Goal: Task Accomplishment & Management: Complete application form

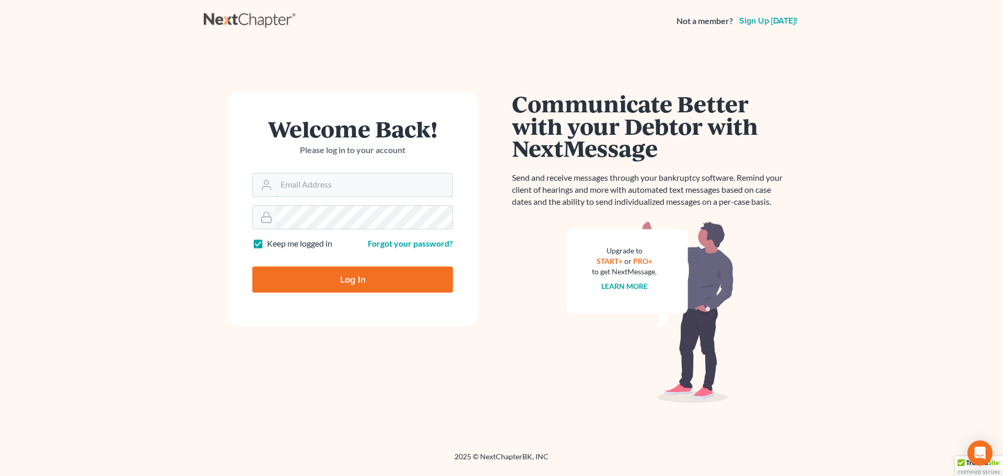
type input "[PERSON_NAME][EMAIL_ADDRESS][DOMAIN_NAME]"
click at [287, 281] on input "Log In" at bounding box center [352, 279] width 201 height 26
type input "Thinking..."
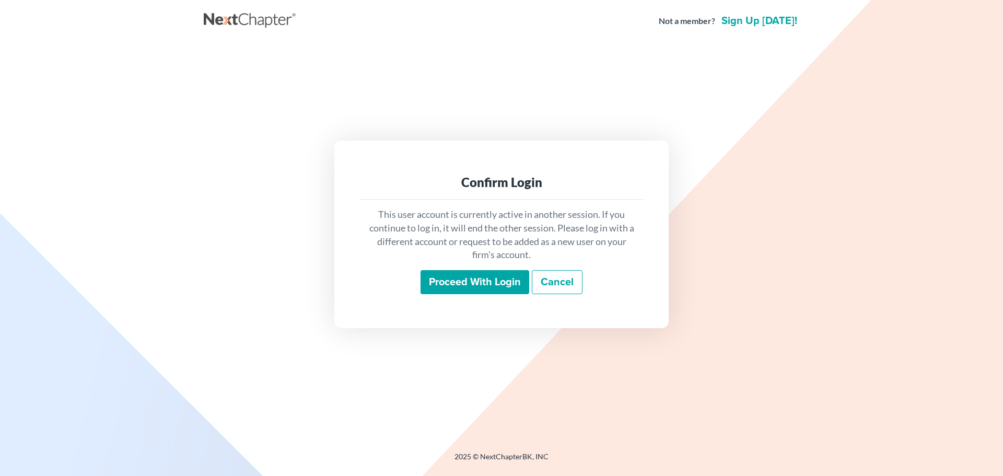
click at [468, 275] on input "Proceed with login" at bounding box center [475, 282] width 109 height 24
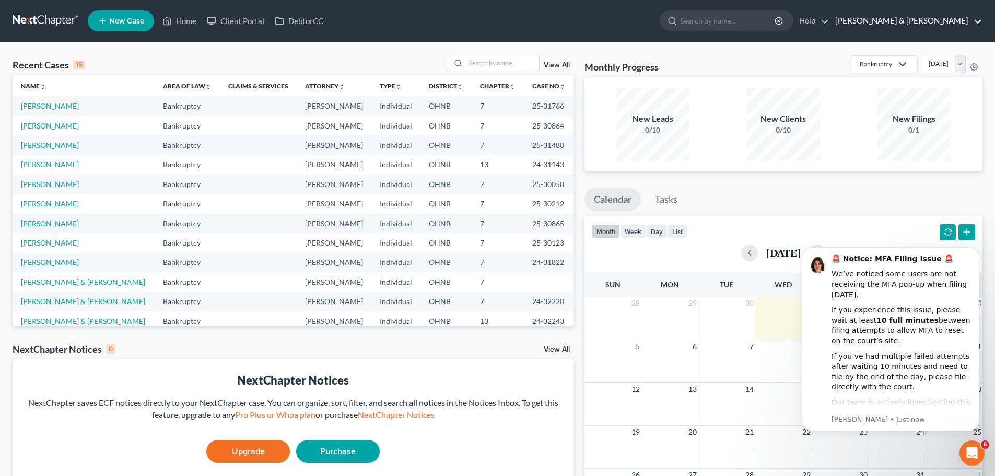
click at [913, 27] on link "[PERSON_NAME] & [PERSON_NAME]" at bounding box center [906, 20] width 152 height 19
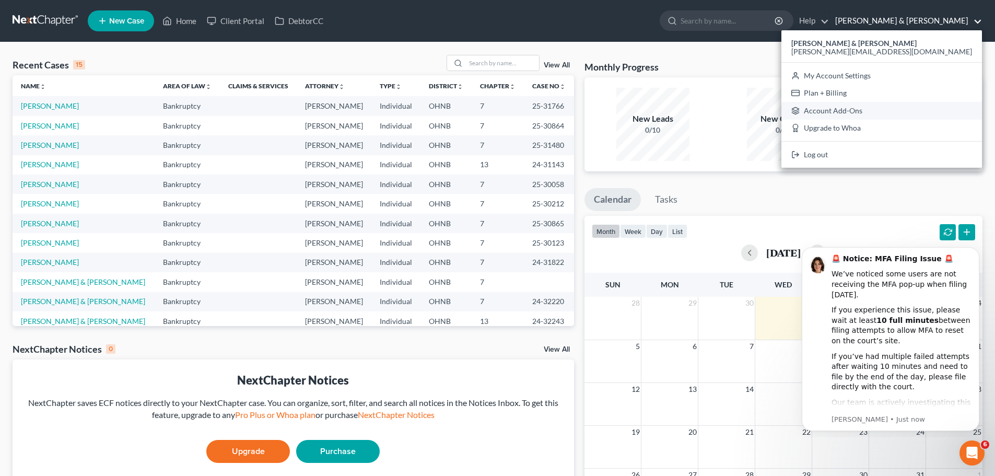
click at [918, 110] on link "Account Add-Ons" at bounding box center [882, 111] width 201 height 18
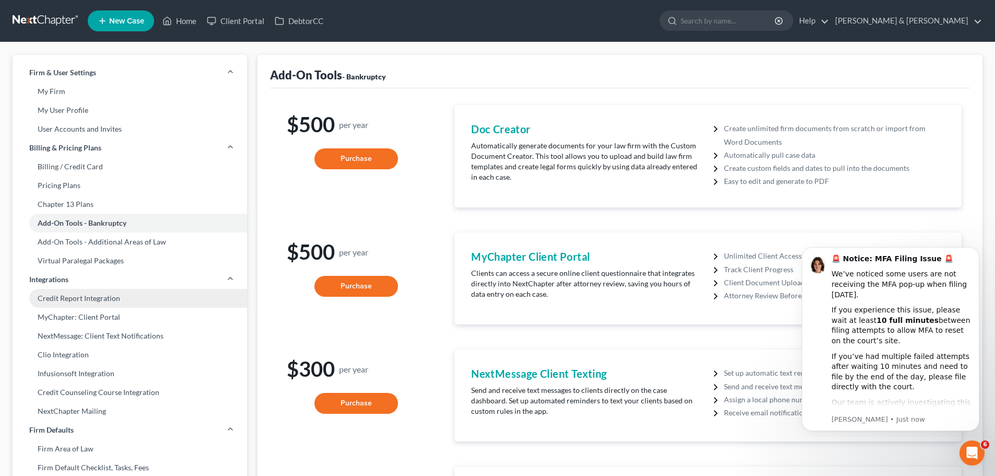
click at [113, 301] on link "Credit Report Integration" at bounding box center [130, 298] width 235 height 19
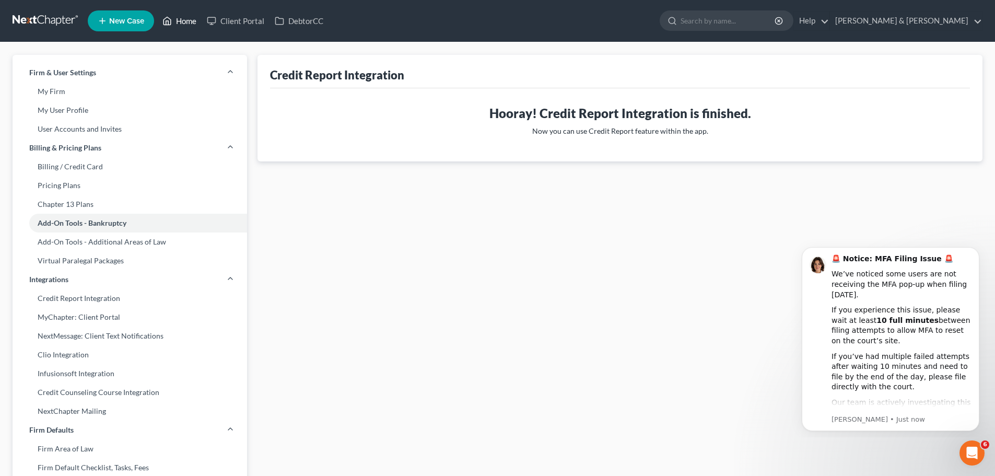
click at [182, 24] on link "Home" at bounding box center [179, 20] width 44 height 19
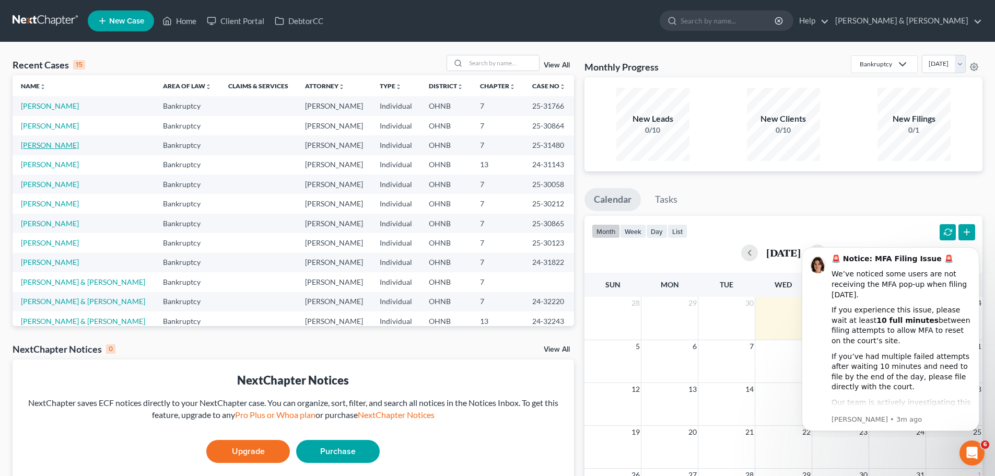
click at [49, 142] on link "[PERSON_NAME]" at bounding box center [50, 145] width 58 height 9
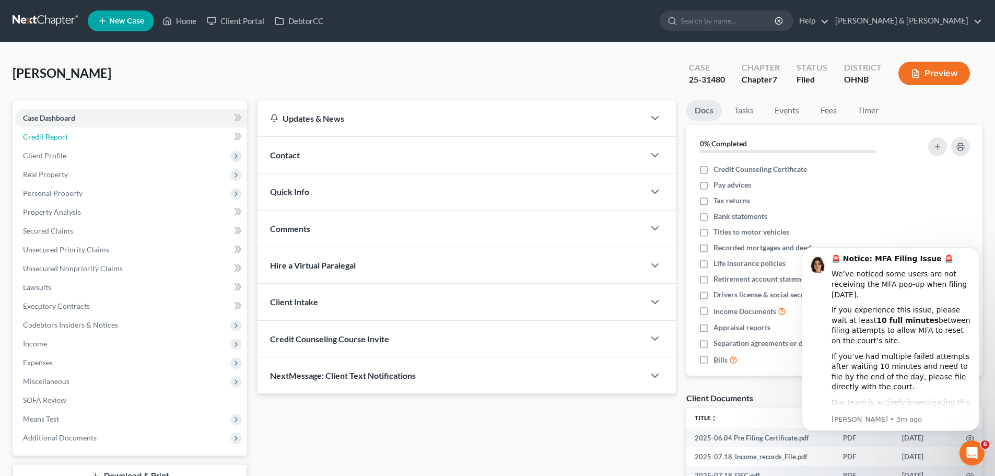
click at [49, 142] on link "Credit Report" at bounding box center [131, 136] width 232 height 19
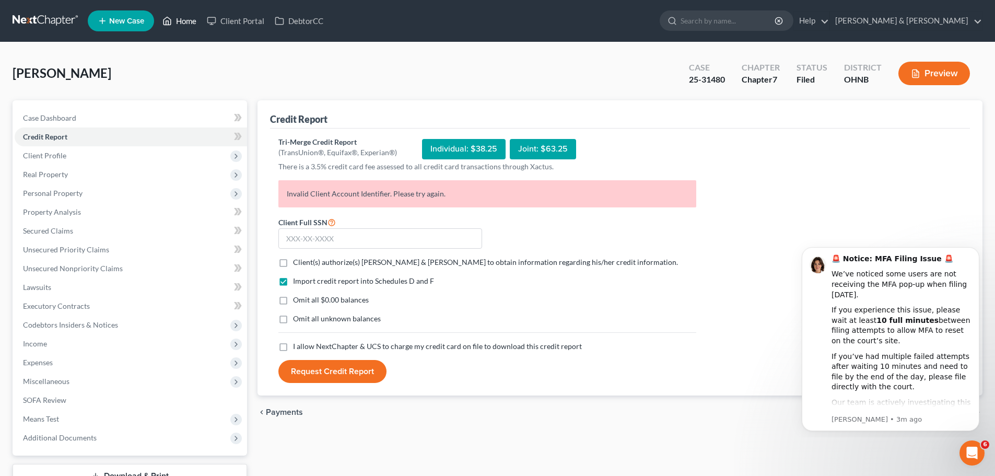
click at [190, 22] on link "Home" at bounding box center [179, 20] width 44 height 19
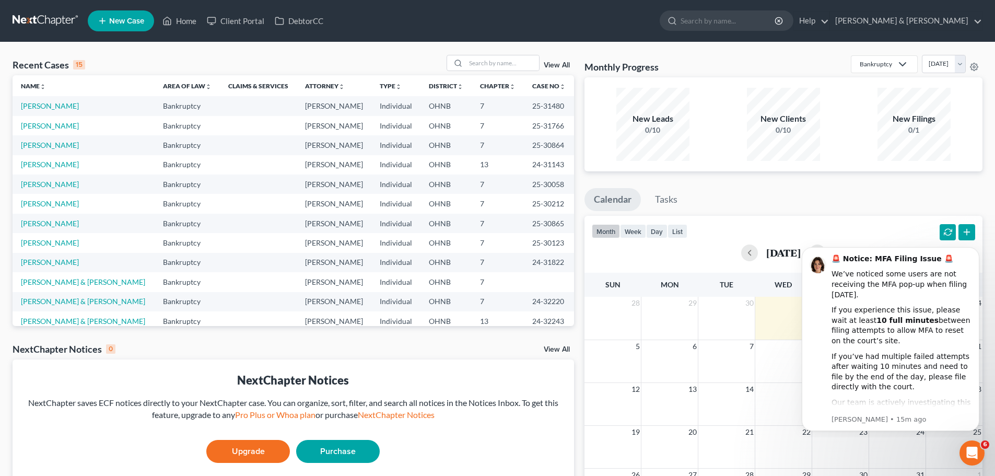
click at [117, 19] on span "New Case" at bounding box center [126, 21] width 35 height 8
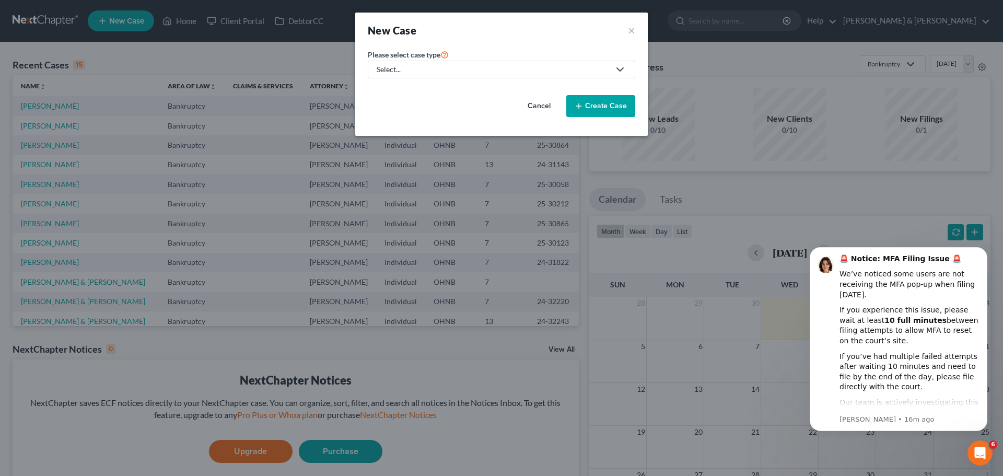
click at [488, 67] on div "Select..." at bounding box center [493, 69] width 233 height 10
click at [407, 89] on div "Bankruptcy" at bounding box center [397, 90] width 38 height 10
select select "61"
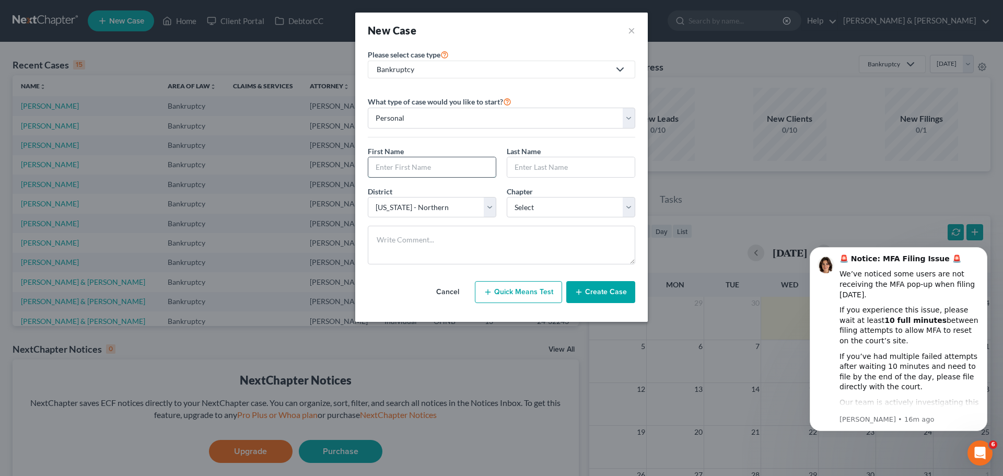
click at [441, 168] on input "text" at bounding box center [431, 167] width 127 height 20
type input "[PERSON_NAME]"
click at [576, 214] on select "Select 7 11 12 13" at bounding box center [571, 207] width 129 height 21
select select "0"
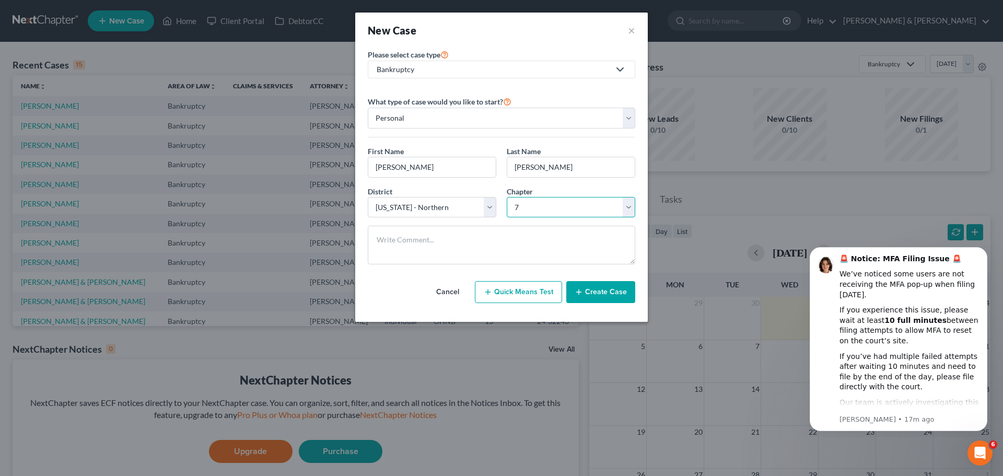
click at [507, 197] on select "Select 7 11 12 13" at bounding box center [571, 207] width 129 height 21
click at [607, 295] on button "Create Case" at bounding box center [600, 292] width 69 height 22
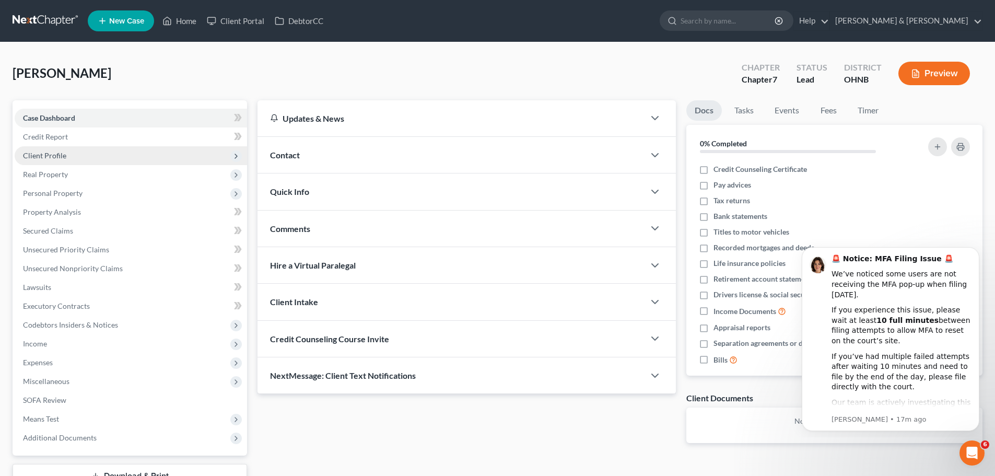
click at [53, 153] on span "Client Profile" at bounding box center [44, 155] width 43 height 9
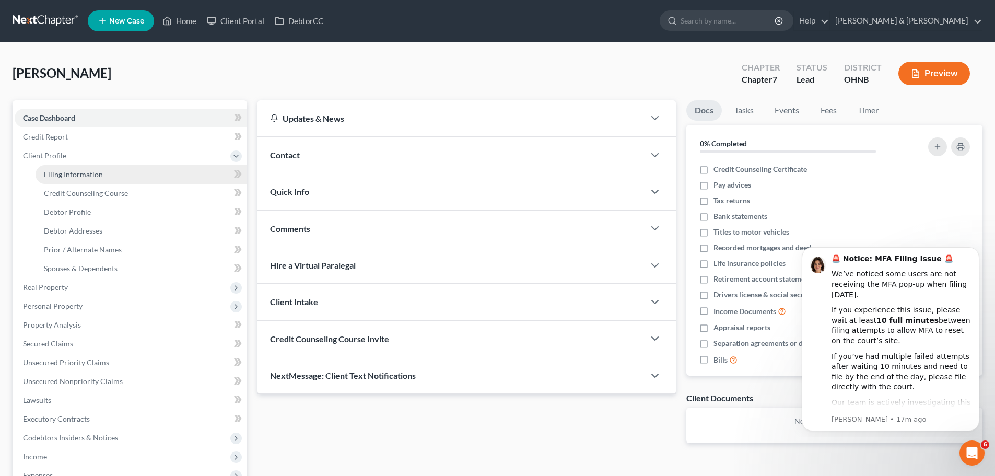
click at [58, 169] on link "Filing Information" at bounding box center [142, 174] width 212 height 19
select select "1"
select select "0"
select select "61"
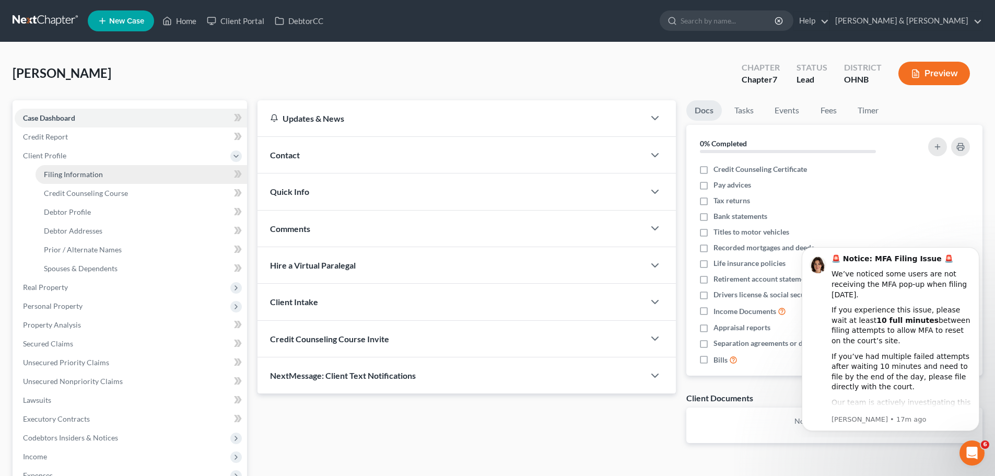
select select "36"
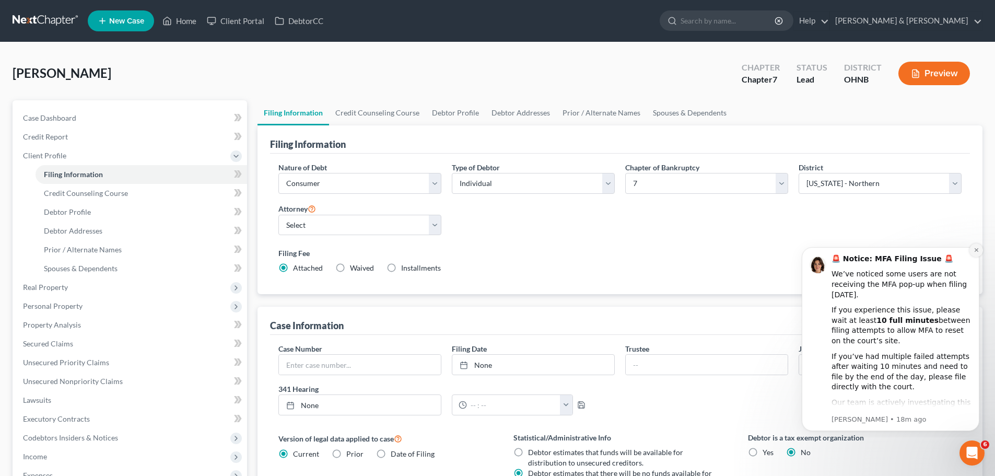
drag, startPoint x: 976, startPoint y: 250, endPoint x: 1766, endPoint y: 487, distance: 825.4
click at [976, 250] on icon "Dismiss notification" at bounding box center [976, 250] width 4 height 4
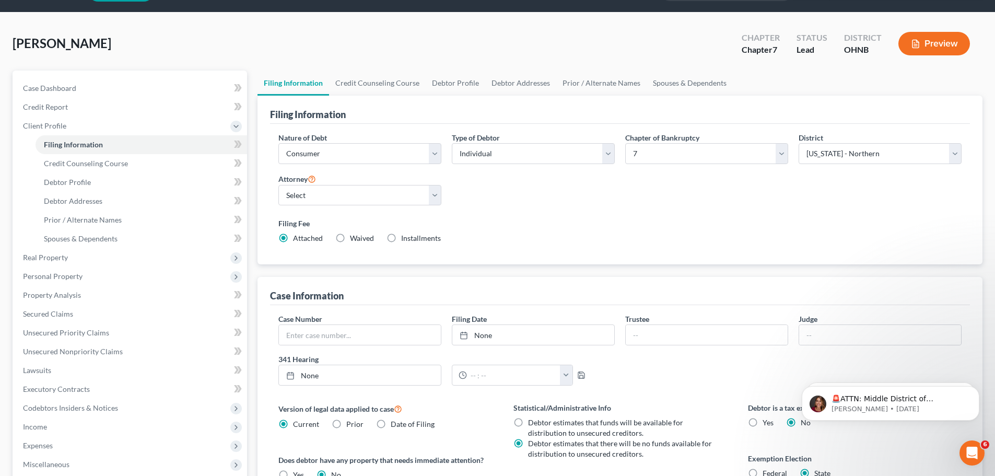
scroll to position [25, 0]
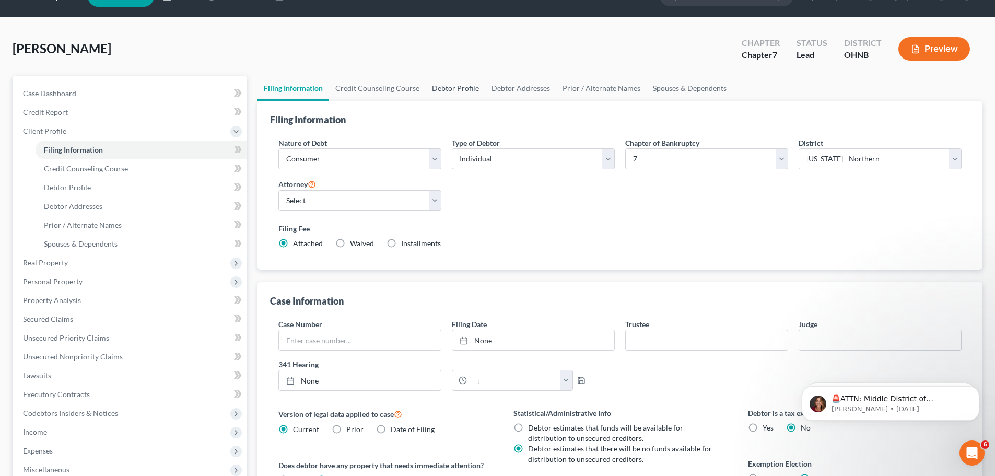
click at [433, 87] on link "Debtor Profile" at bounding box center [456, 88] width 60 height 25
select select "0"
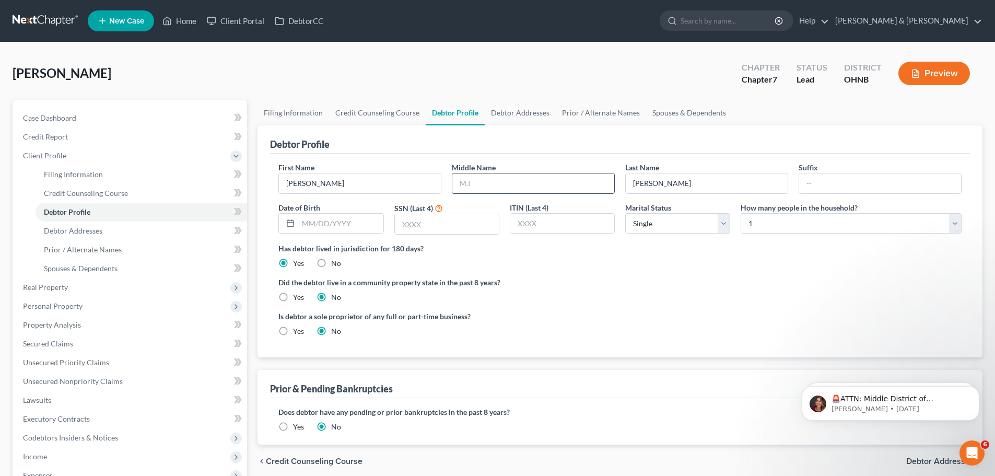
click at [485, 191] on input "text" at bounding box center [533, 183] width 162 height 20
type input "[PERSON_NAME]"
click at [365, 228] on input "text" at bounding box center [340, 224] width 85 height 20
type input "[DATE]"
click at [474, 232] on input "text" at bounding box center [447, 224] width 104 height 20
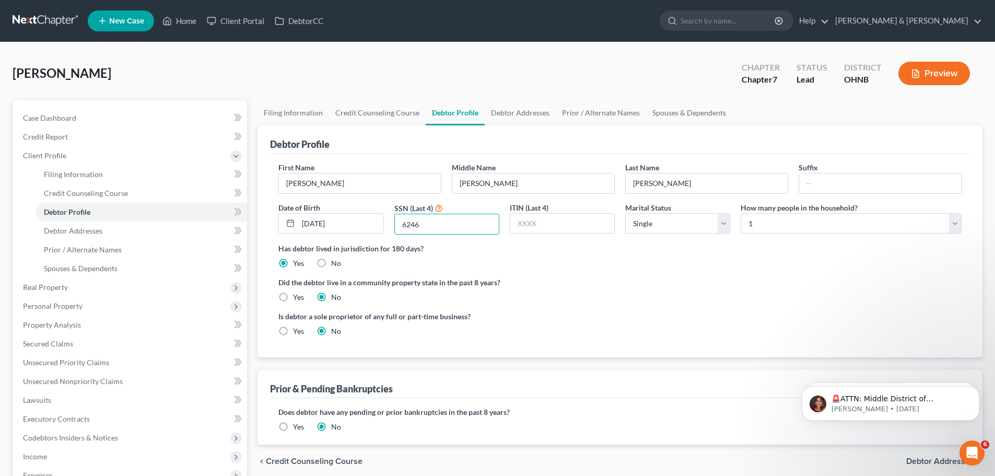
type input "6246"
click at [575, 288] on label "Did the debtor live in a community property state in the past 8 years?" at bounding box center [619, 282] width 683 height 11
click at [775, 222] on select "Select 1 2 3 4 5 6 7 8 9 10 11 12 13 14 15 16 17 18 19 20" at bounding box center [851, 223] width 221 height 21
select select "1"
click at [741, 213] on select "Select 1 2 3 4 5 6 7 8 9 10 11 12 13 14 15 16 17 18 19 20" at bounding box center [851, 223] width 221 height 21
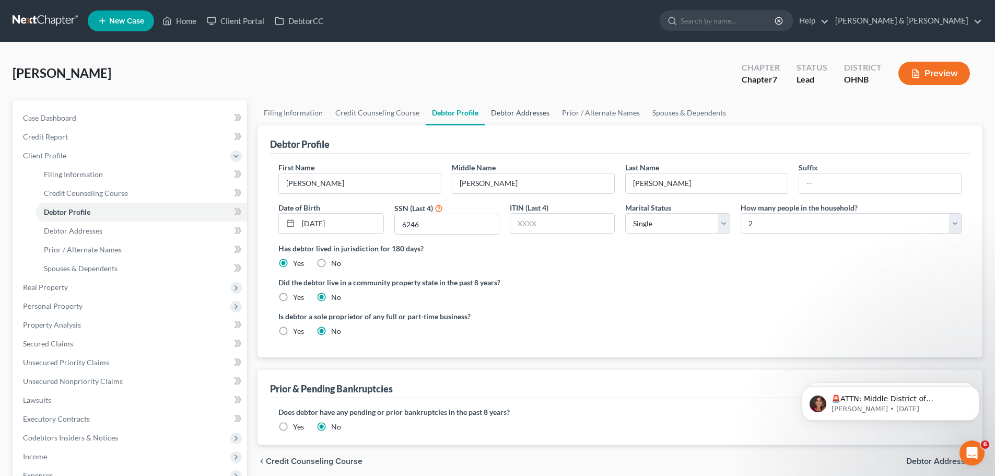
click at [494, 118] on link "Debtor Addresses" at bounding box center [520, 112] width 71 height 25
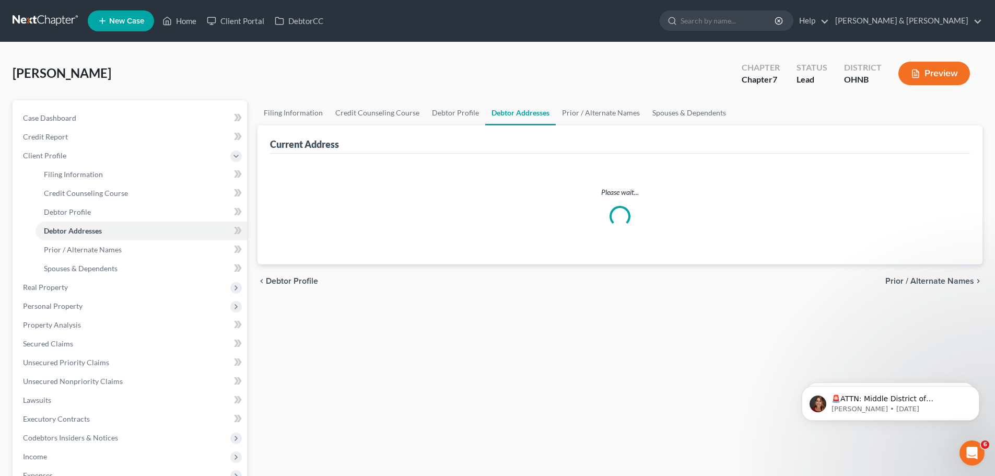
select select "0"
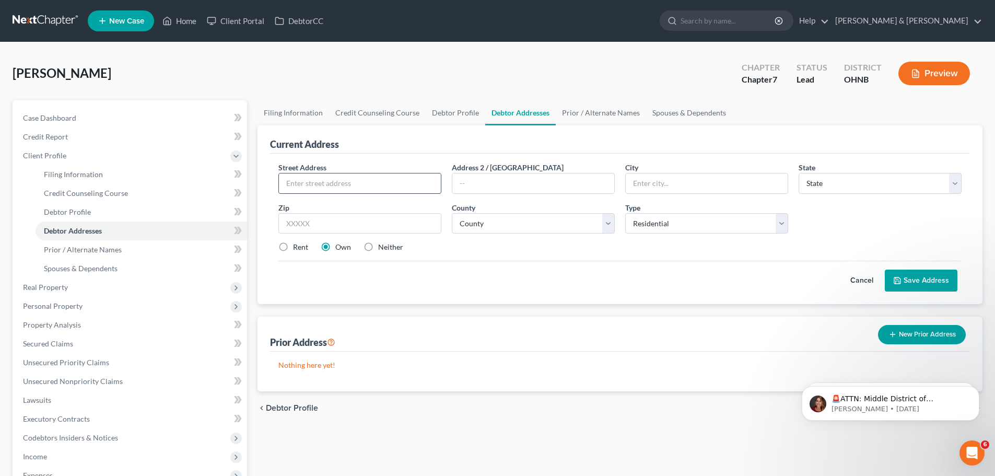
click at [383, 183] on input "text" at bounding box center [360, 183] width 162 height 20
type input "[STREET_ADDRESS][PERSON_NAME]"
type input "[GEOGRAPHIC_DATA]"
select select "36"
type input "45830"
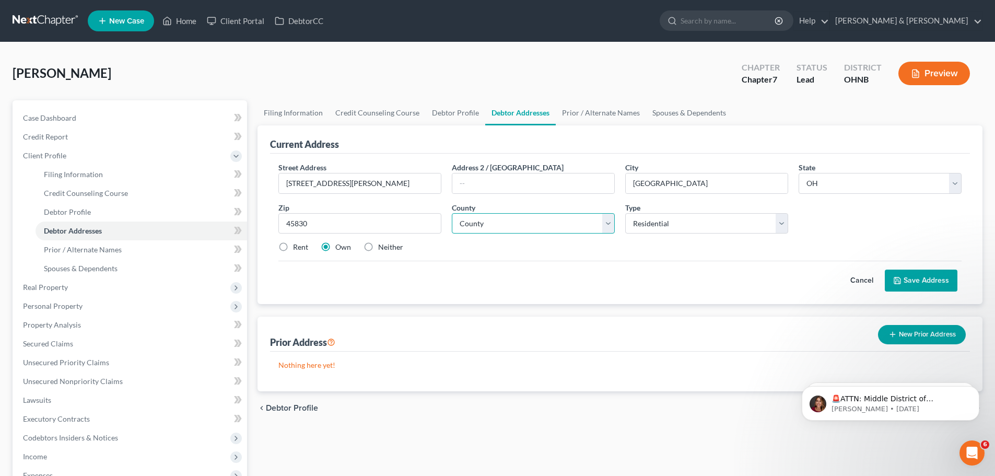
click at [531, 230] on select "County [GEOGRAPHIC_DATA] [GEOGRAPHIC_DATA] [GEOGRAPHIC_DATA] [GEOGRAPHIC_DATA] …" at bounding box center [533, 223] width 163 height 21
select select "1"
click at [452, 213] on select "County [GEOGRAPHIC_DATA] [GEOGRAPHIC_DATA] [GEOGRAPHIC_DATA] [GEOGRAPHIC_DATA] …" at bounding box center [533, 223] width 163 height 21
drag, startPoint x: 286, startPoint y: 248, endPoint x: 362, endPoint y: 259, distance: 76.1
click at [310, 253] on div "Street Address * [STREET_ADDRESS][PERSON_NAME] * [GEOGRAPHIC_DATA] * State [US_…" at bounding box center [620, 211] width 694 height 99
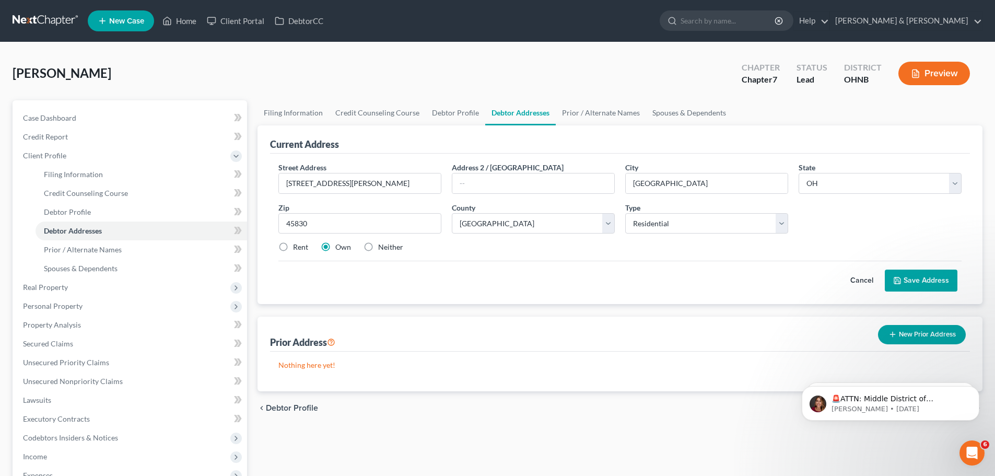
click at [937, 285] on button "Save Address" at bounding box center [921, 281] width 73 height 22
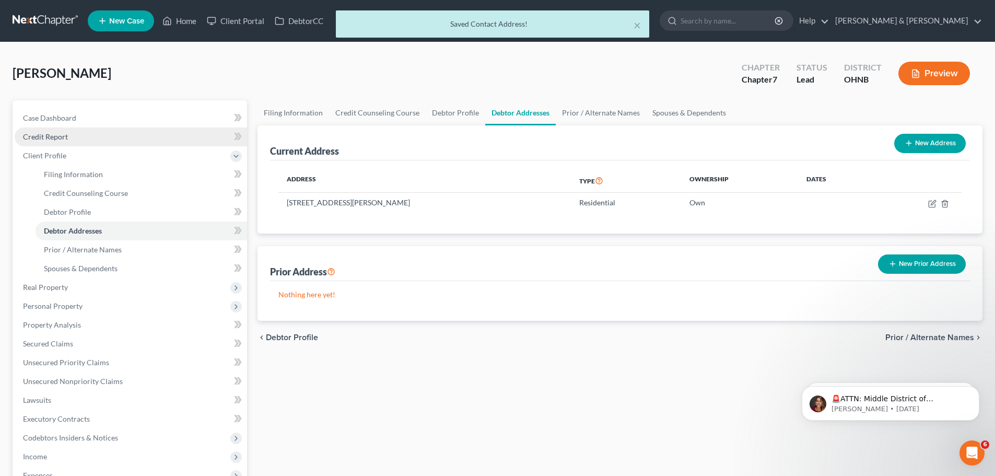
click at [53, 131] on link "Credit Report" at bounding box center [131, 136] width 232 height 19
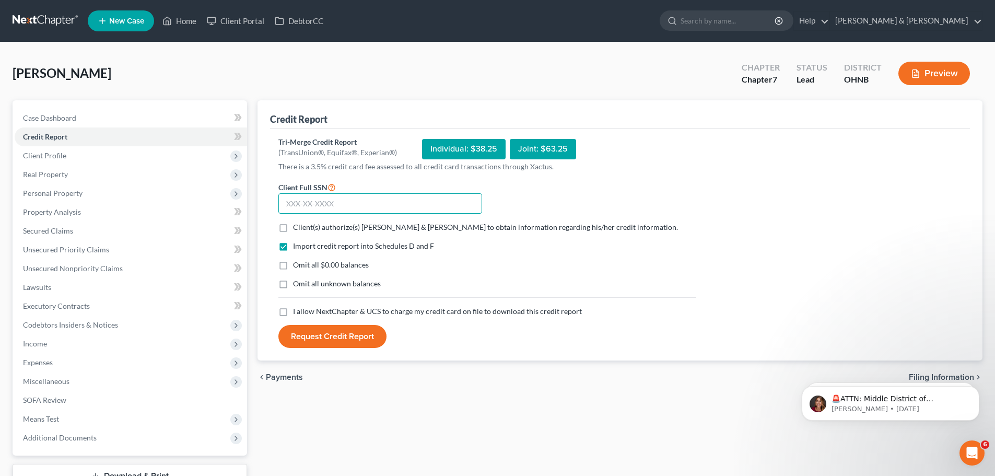
click at [368, 201] on input "text" at bounding box center [380, 203] width 204 height 21
type input "280-80-6246"
click at [293, 228] on label "Client(s) authorize(s) [PERSON_NAME] & [PERSON_NAME] to obtain information rega…" at bounding box center [485, 227] width 385 height 10
click at [297, 228] on input "Client(s) authorize(s) [PERSON_NAME] & [PERSON_NAME] to obtain information rega…" at bounding box center [300, 225] width 7 height 7
checkbox input "true"
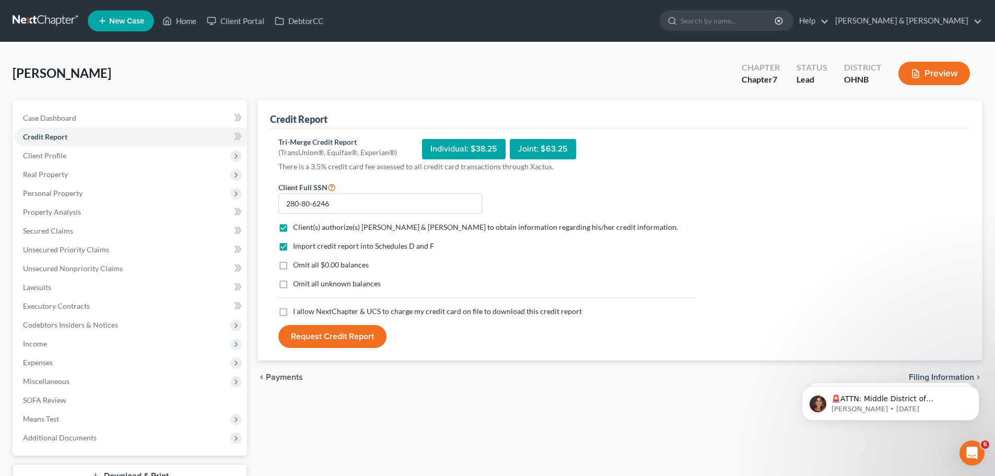
drag, startPoint x: 291, startPoint y: 307, endPoint x: 289, endPoint y: 312, distance: 5.5
click at [293, 311] on label "I allow NextChapter & UCS to charge my credit card on file to download this cre…" at bounding box center [437, 311] width 289 height 10
click at [297, 311] on input "I allow NextChapter & UCS to charge my credit card on file to download this cre…" at bounding box center [300, 309] width 7 height 7
checkbox input "true"
click at [329, 339] on button "Request Credit Report" at bounding box center [332, 336] width 108 height 23
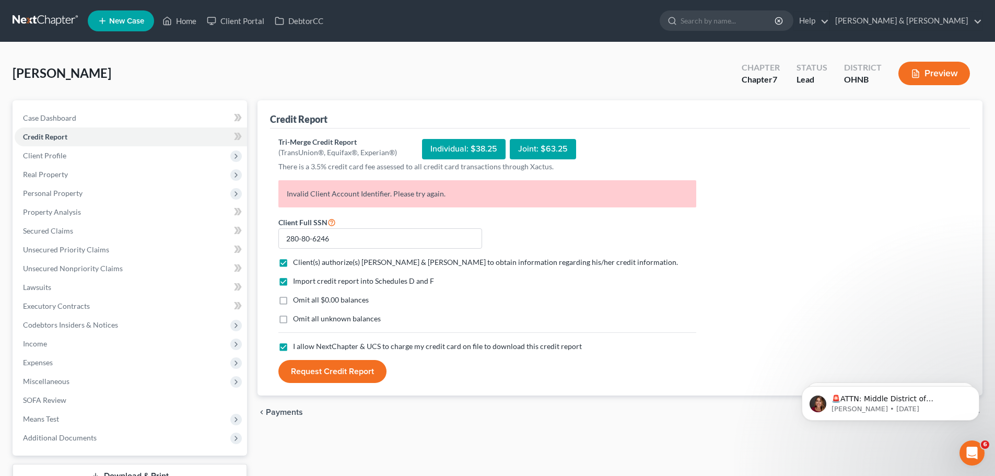
click at [460, 193] on p "Invalid Client Account Identifier. Please try again." at bounding box center [487, 193] width 418 height 27
click at [73, 158] on span "Client Profile" at bounding box center [131, 155] width 232 height 19
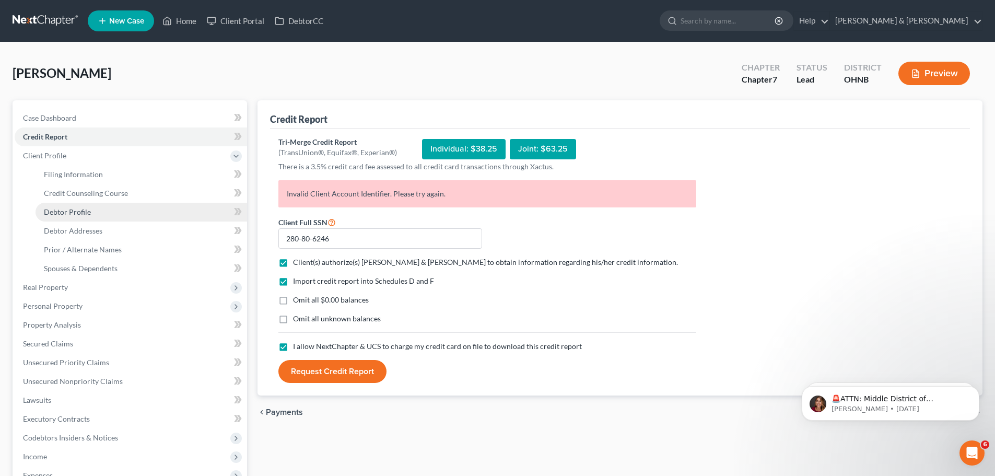
click at [74, 209] on span "Debtor Profile" at bounding box center [67, 211] width 47 height 9
select select "0"
select select "1"
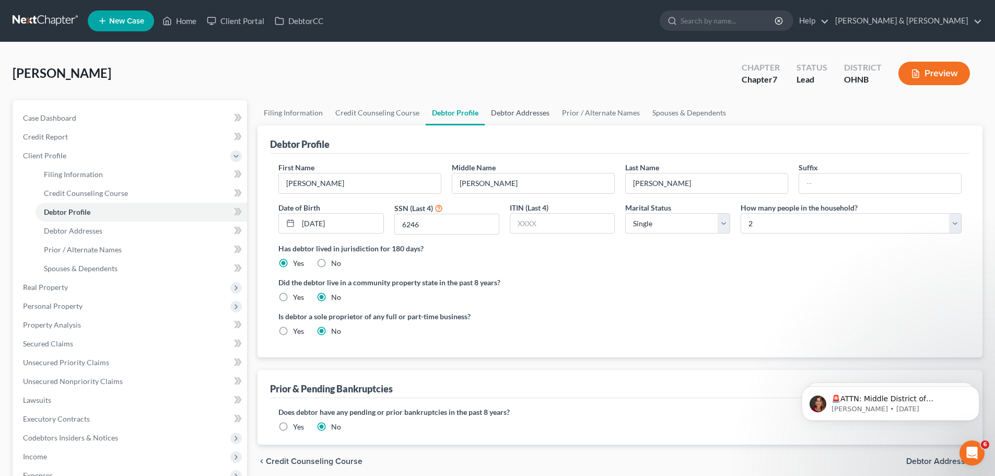
click at [513, 115] on link "Debtor Addresses" at bounding box center [520, 112] width 71 height 25
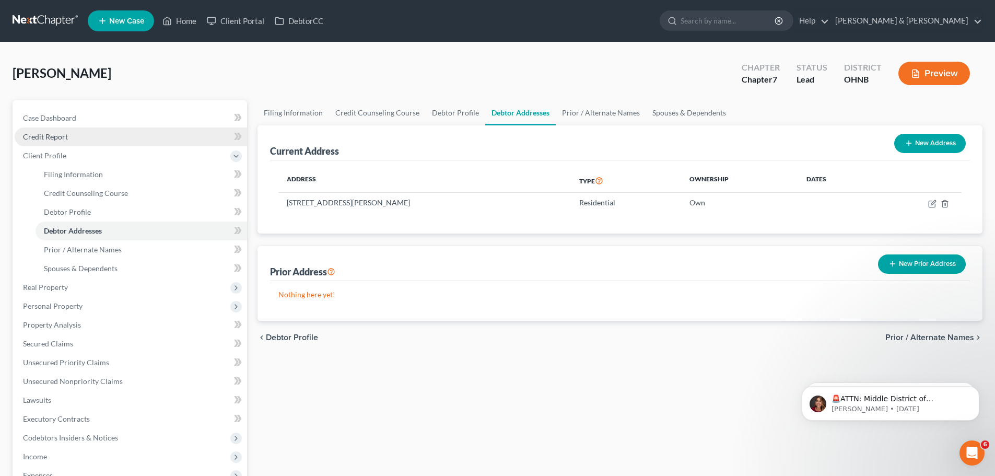
click at [73, 131] on link "Credit Report" at bounding box center [131, 136] width 232 height 19
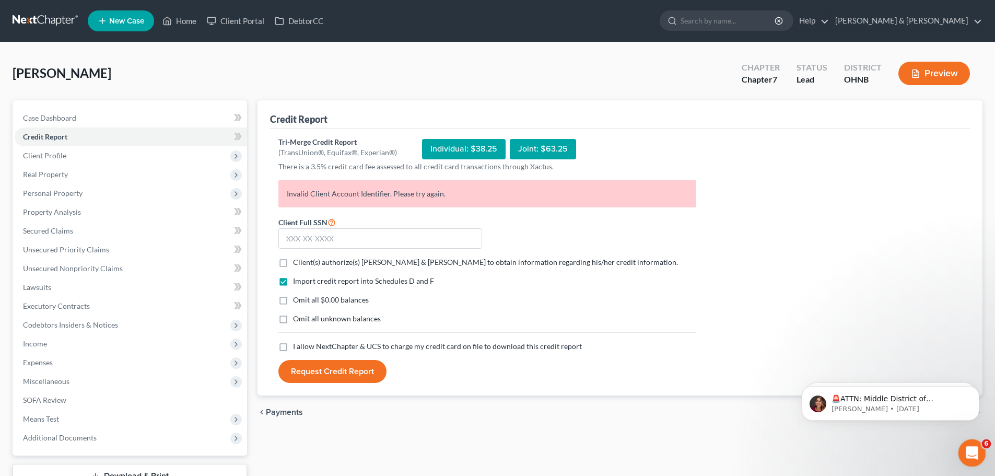
click at [969, 450] on icon "Open Intercom Messenger" at bounding box center [970, 451] width 17 height 17
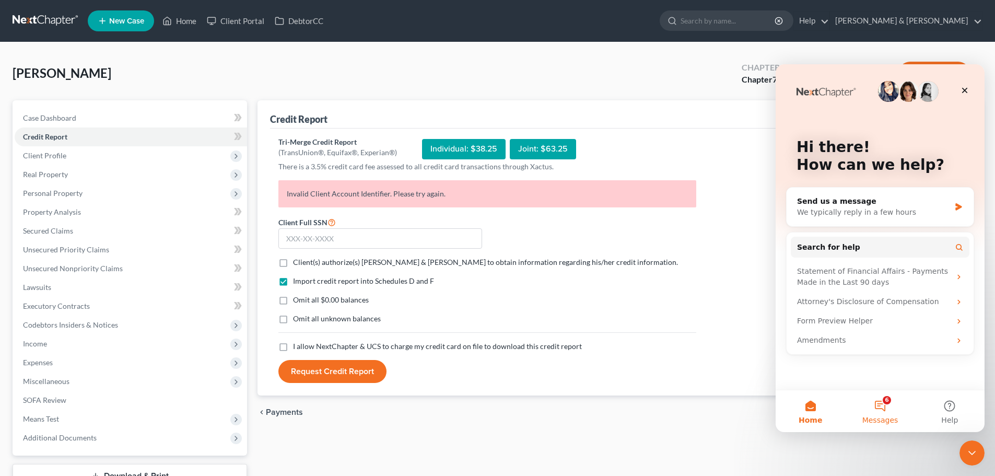
click at [882, 413] on button "6 Messages" at bounding box center [879, 411] width 69 height 42
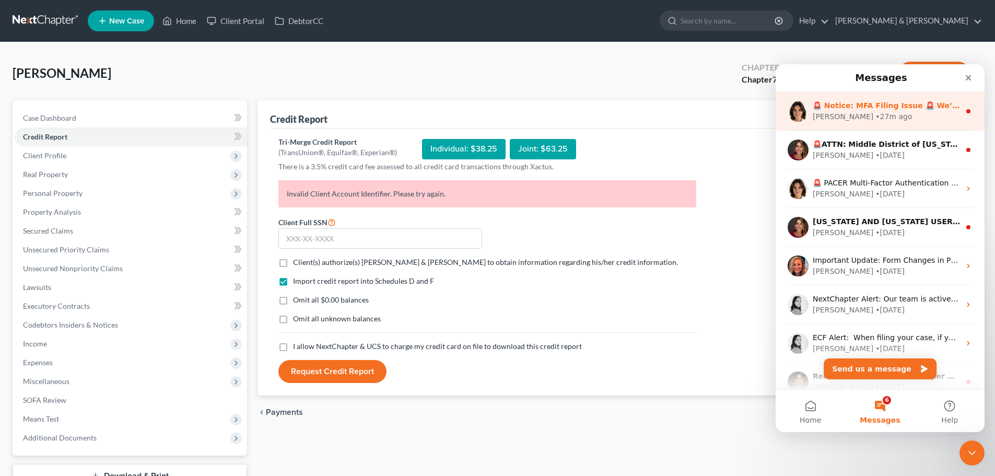
click at [871, 115] on div "[PERSON_NAME] • 27m ago" at bounding box center [886, 116] width 147 height 11
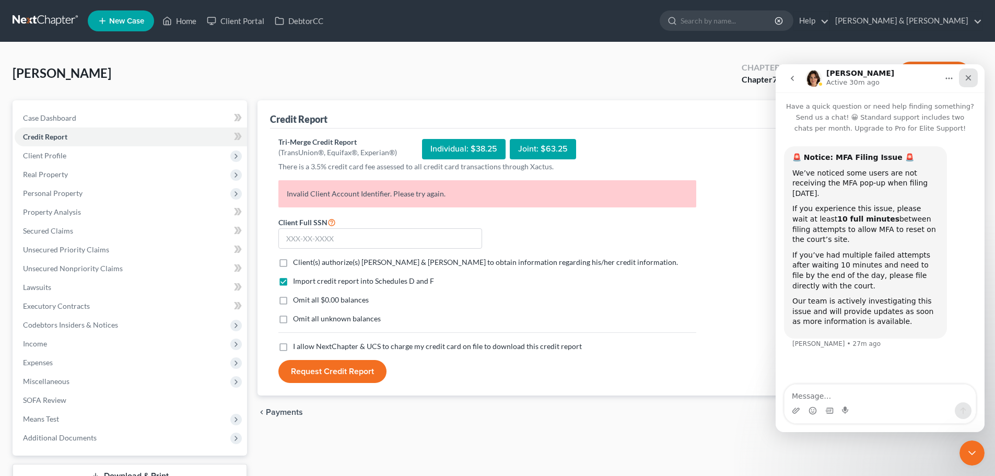
click at [973, 82] on div "Close" at bounding box center [968, 77] width 19 height 19
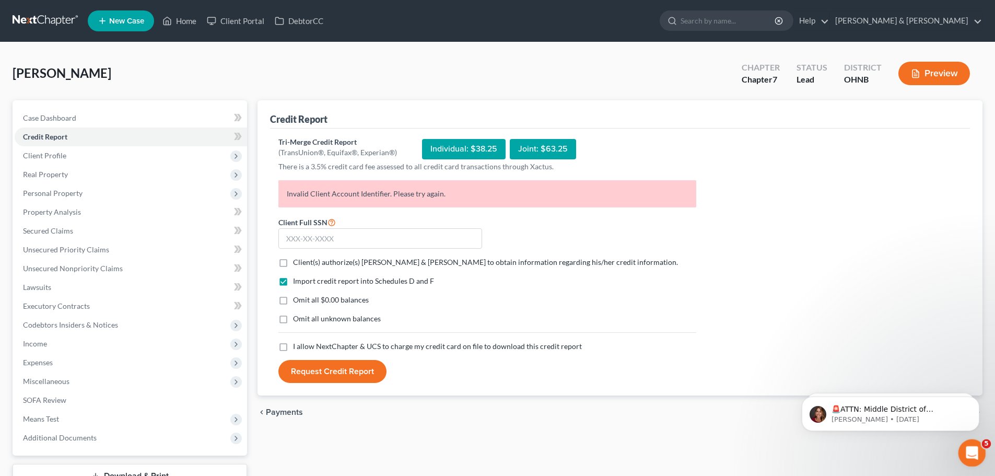
click at [968, 450] on icon "Open Intercom Messenger" at bounding box center [970, 451] width 17 height 17
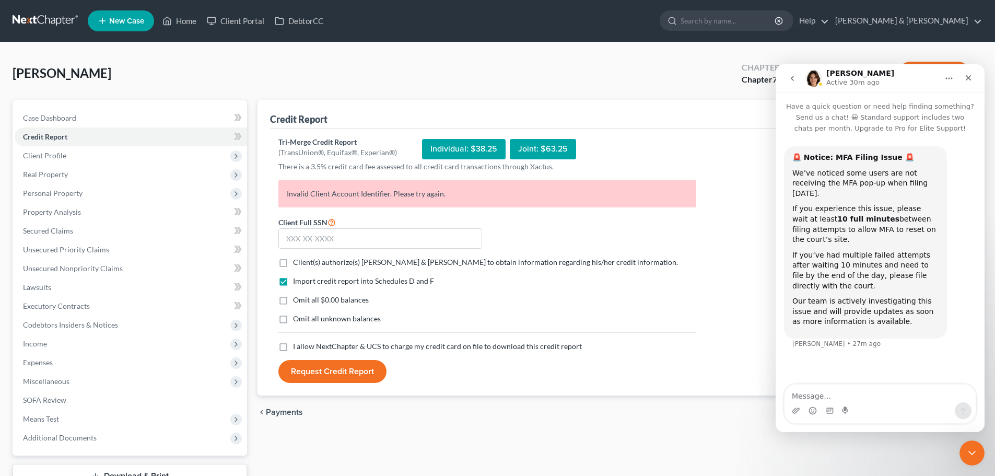
click at [890, 400] on textarea "Message…" at bounding box center [880, 394] width 191 height 18
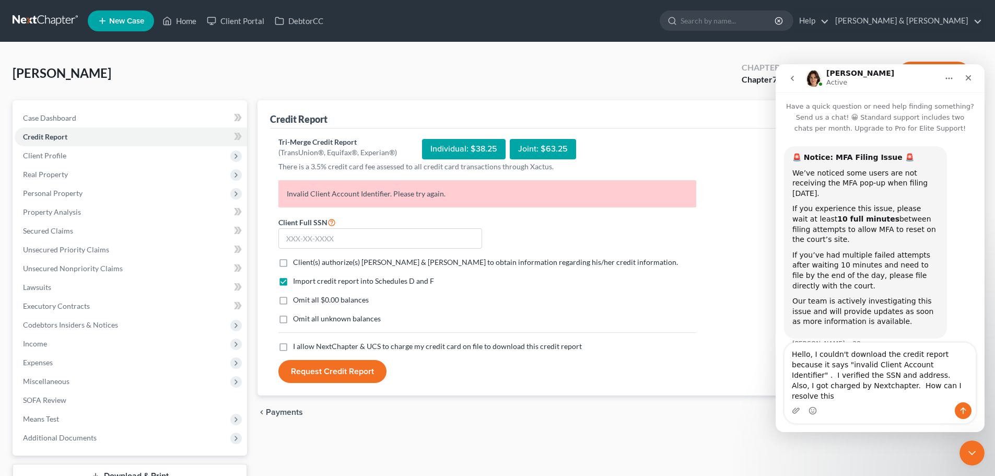
type textarea "Hello, I couldn't download the credit report because it says "invalid Client Ac…"
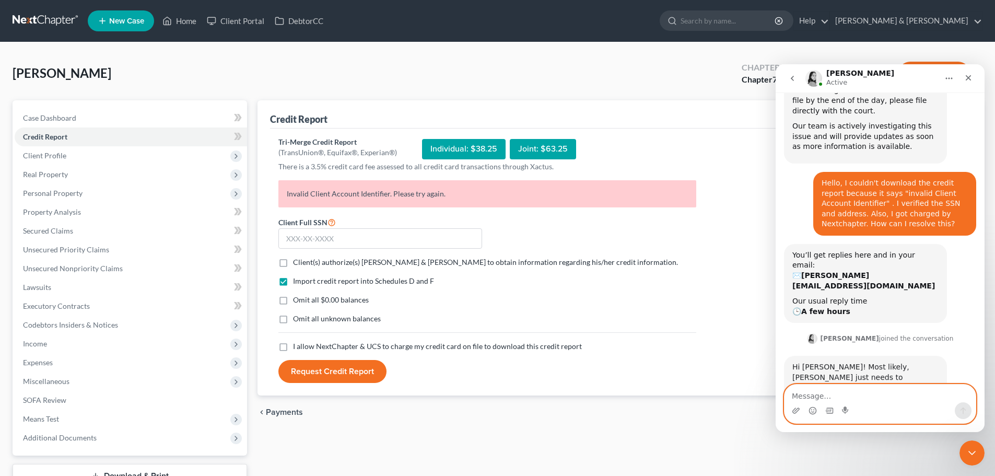
scroll to position [180, 0]
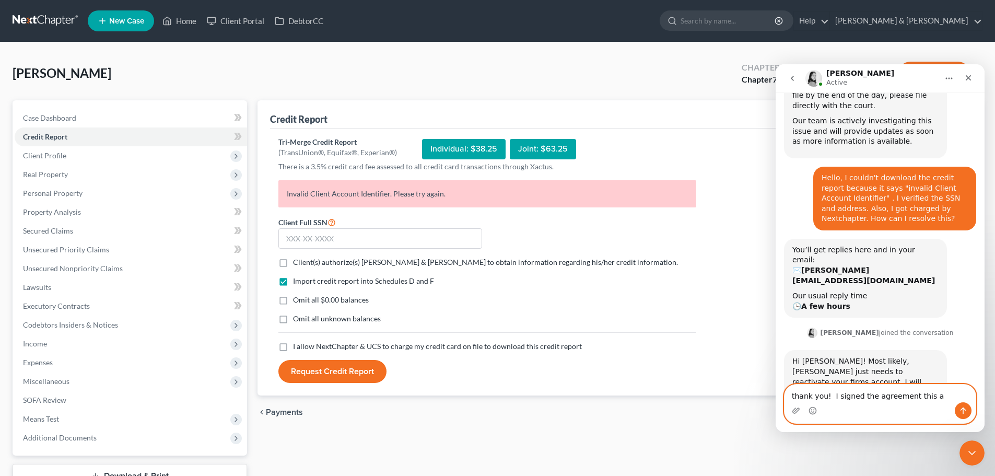
type textarea "thank you! I signed the agreement this am"
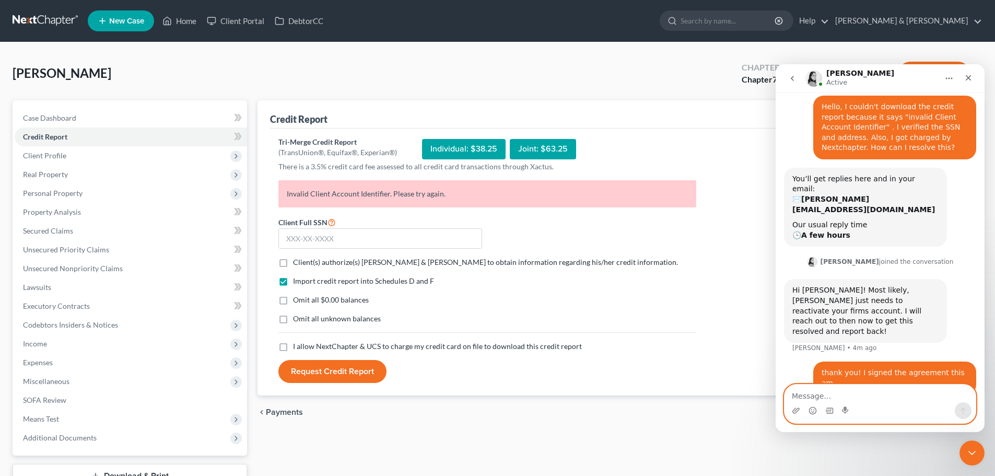
scroll to position [252, 0]
click at [971, 78] on icon "Close" at bounding box center [968, 78] width 8 height 8
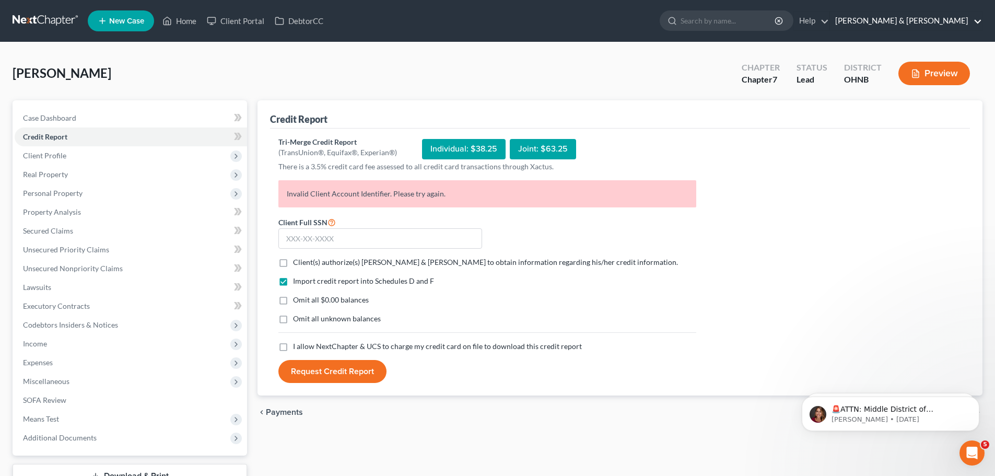
scroll to position [0, 0]
click at [939, 22] on link "[PERSON_NAME] & [PERSON_NAME]" at bounding box center [906, 20] width 152 height 19
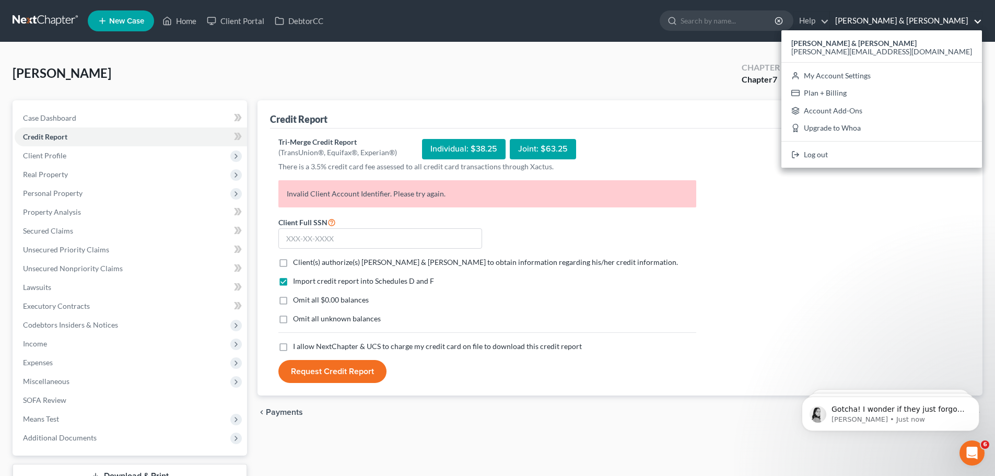
scroll to position [263, 0]
click at [904, 420] on p "[PERSON_NAME] • Just now" at bounding box center [899, 419] width 135 height 9
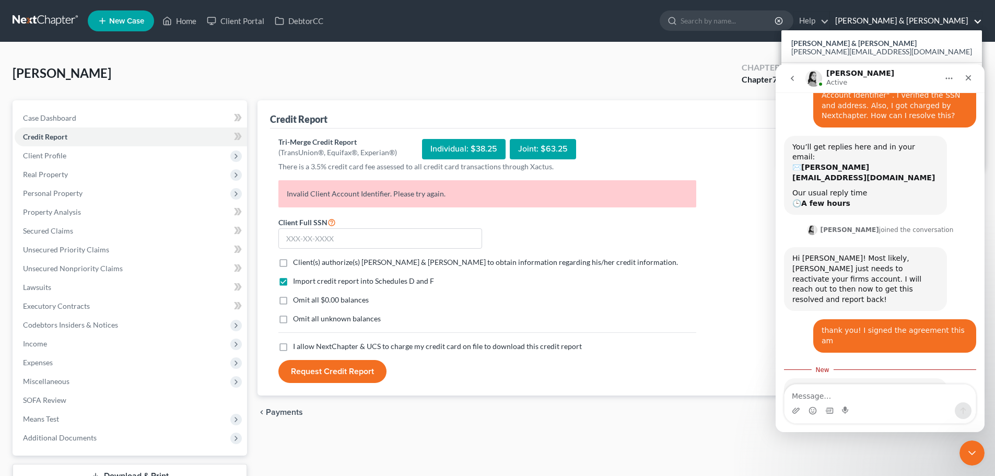
scroll to position [281, 0]
